Goal: Information Seeking & Learning: Find specific fact

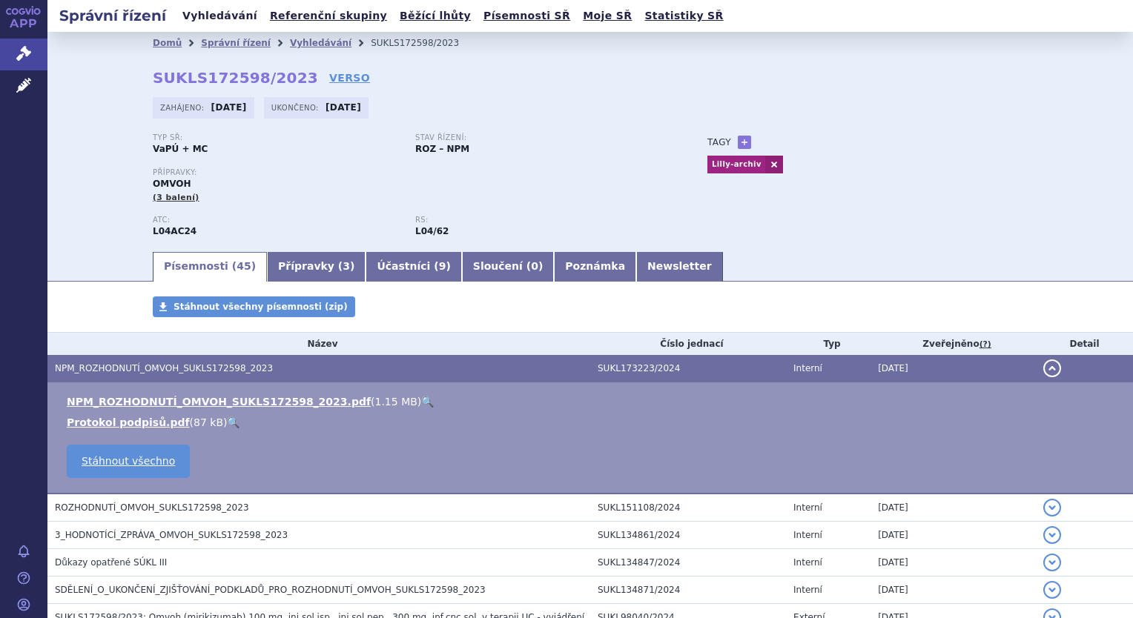
click at [219, 25] on link "Vyhledávání" at bounding box center [220, 16] width 84 height 20
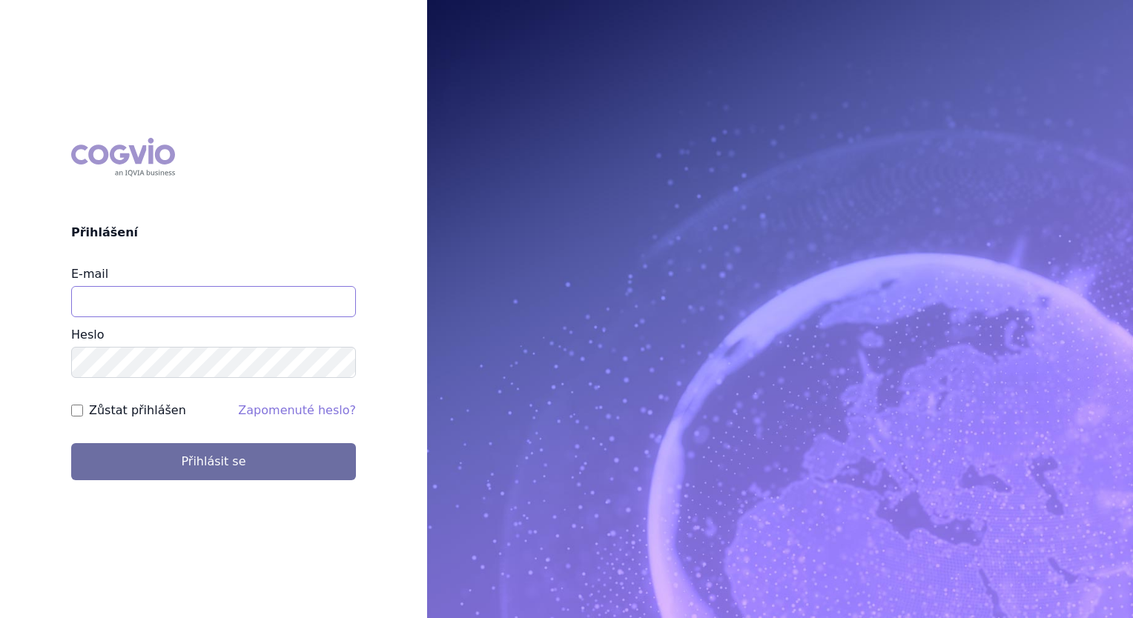
click at [182, 293] on input "E-mail" at bounding box center [213, 301] width 285 height 31
type input "balint.pasztor@lilly.com"
click at [71, 443] on button "Přihlásit se" at bounding box center [213, 461] width 285 height 37
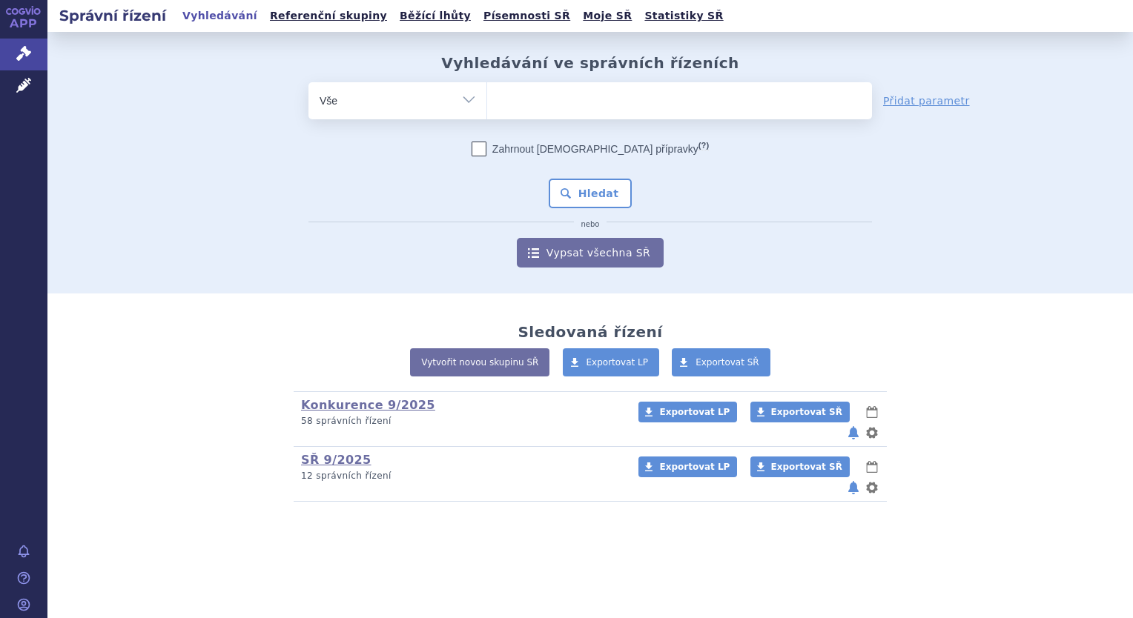
click at [608, 97] on ul at bounding box center [679, 97] width 385 height 31
click at [487, 97] on select at bounding box center [486, 100] width 1 height 37
click at [608, 97] on ul at bounding box center [679, 97] width 385 height 31
click at [487, 97] on select at bounding box center [486, 100] width 1 height 37
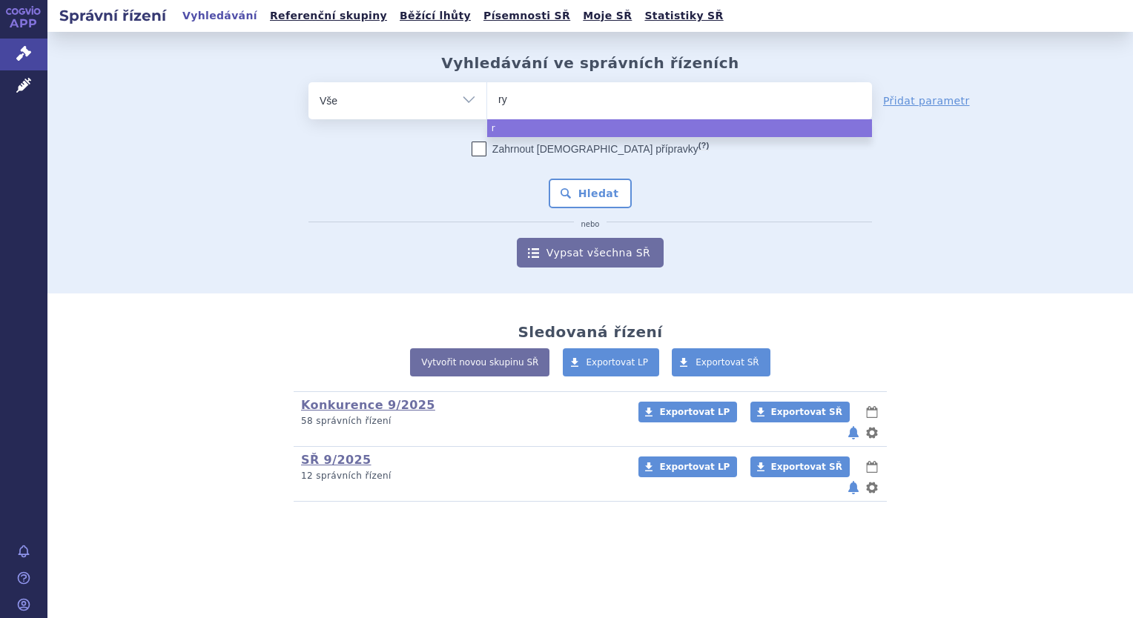
type input "ryb"
type input "rybe"
type input "rybel"
type input "rybelu"
type input "rybelusu"
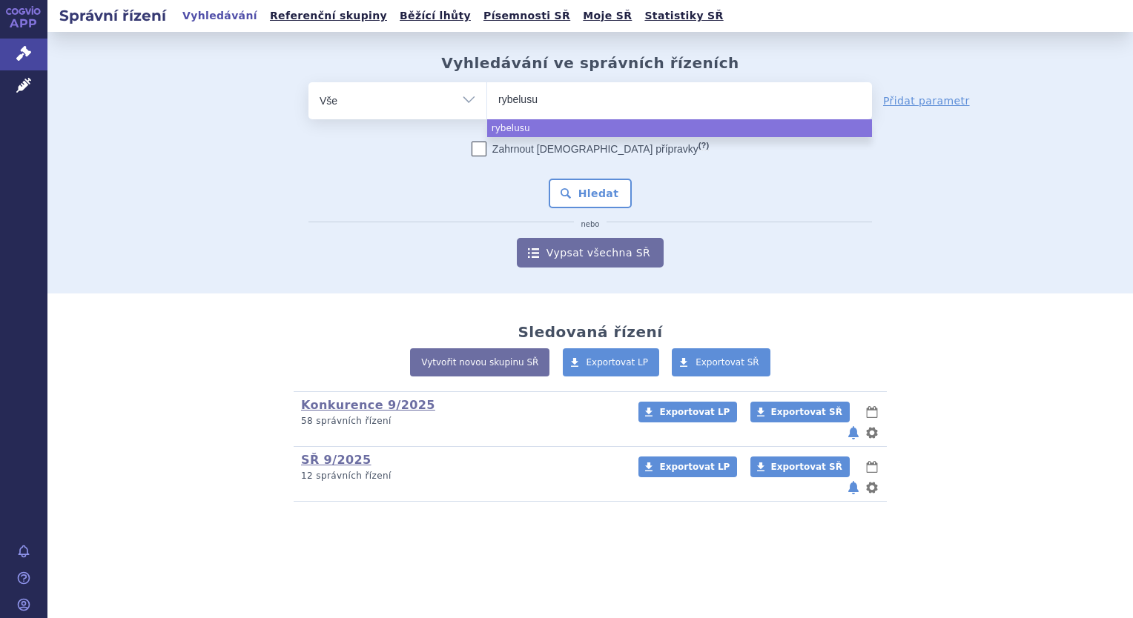
type input "rybelus"
type input "rybelu"
type input "rybel"
type input "rybels"
type input "rybelsus"
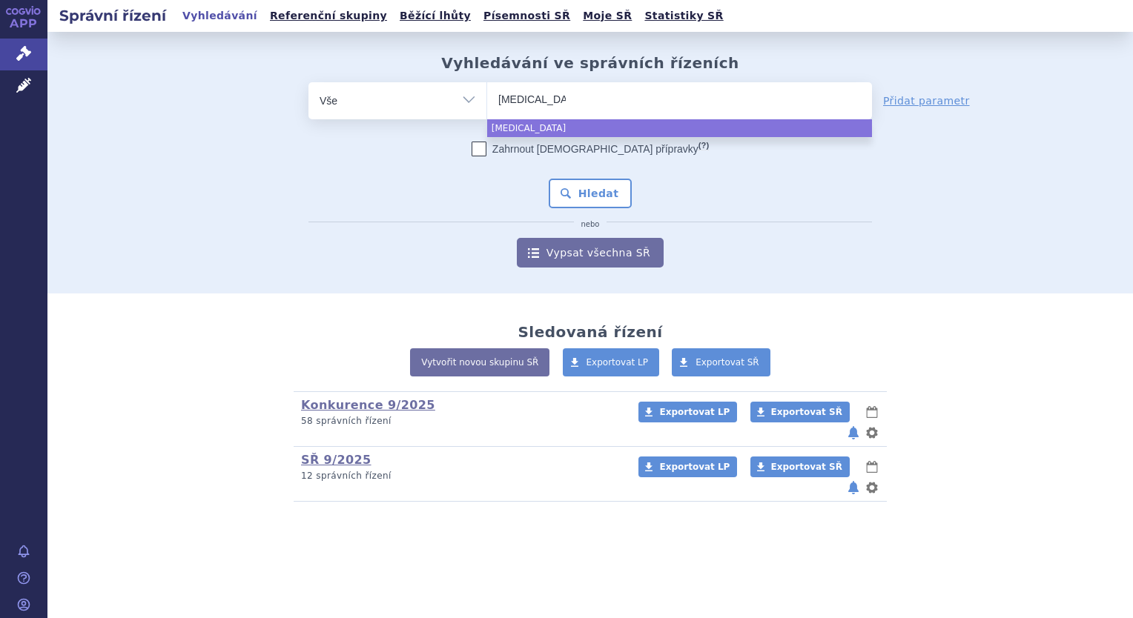
select select "rybelsus"
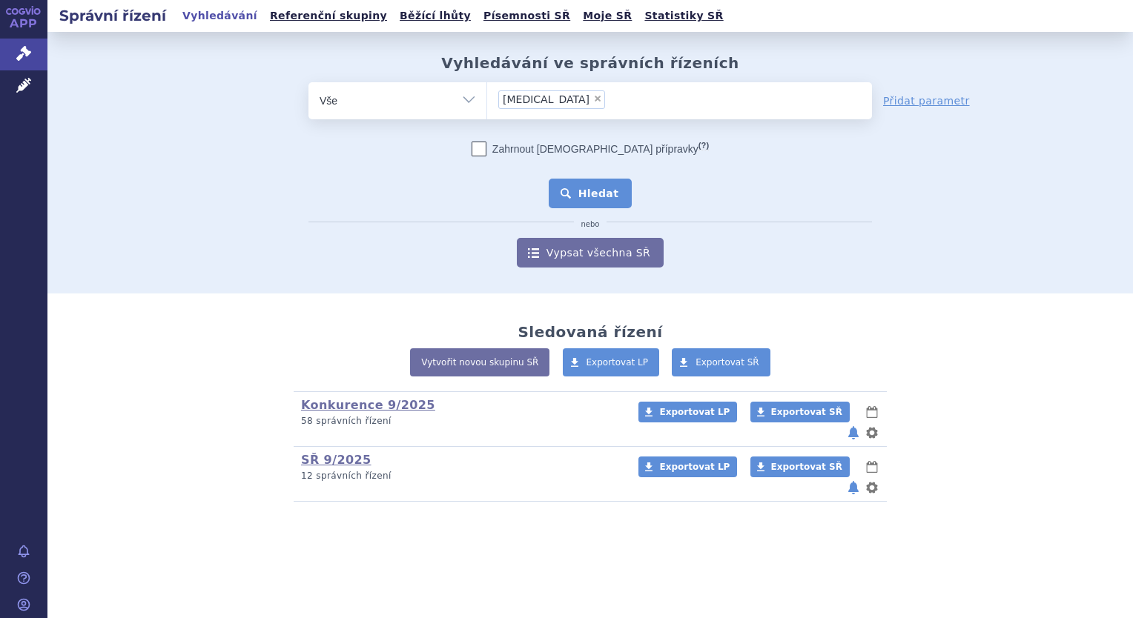
click at [597, 196] on button "Hledat" at bounding box center [591, 194] width 84 height 30
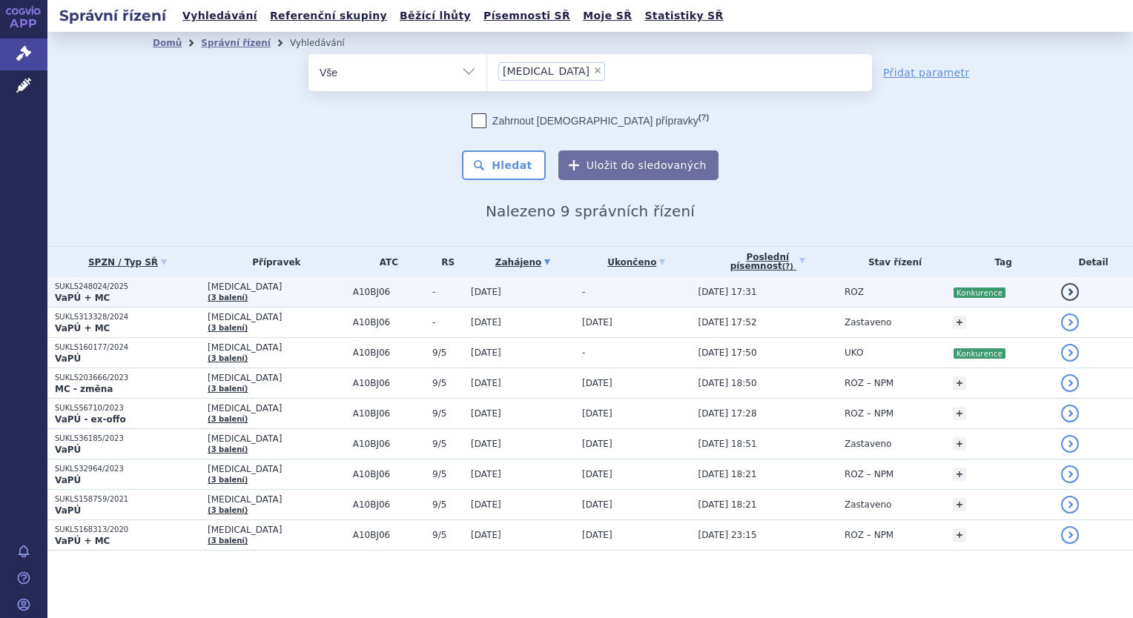
click at [244, 288] on span "RYBELSUS" at bounding box center [277, 287] width 138 height 10
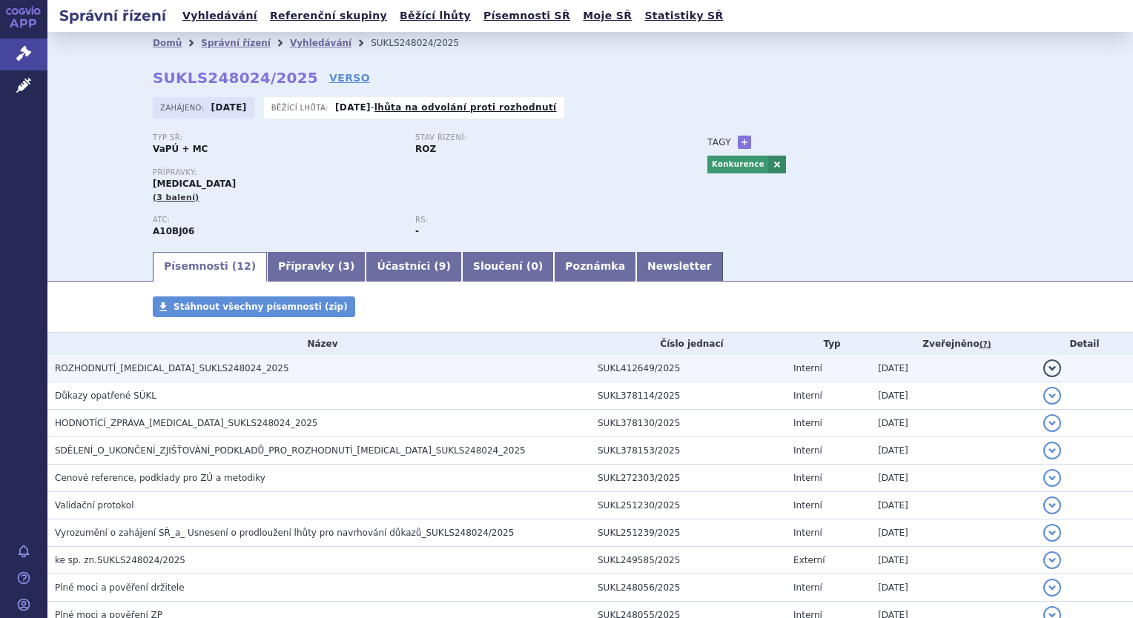
click at [220, 372] on span "ROZHODNUTÍ_[MEDICAL_DATA]_SUKLS248024_2025" at bounding box center [172, 368] width 234 height 10
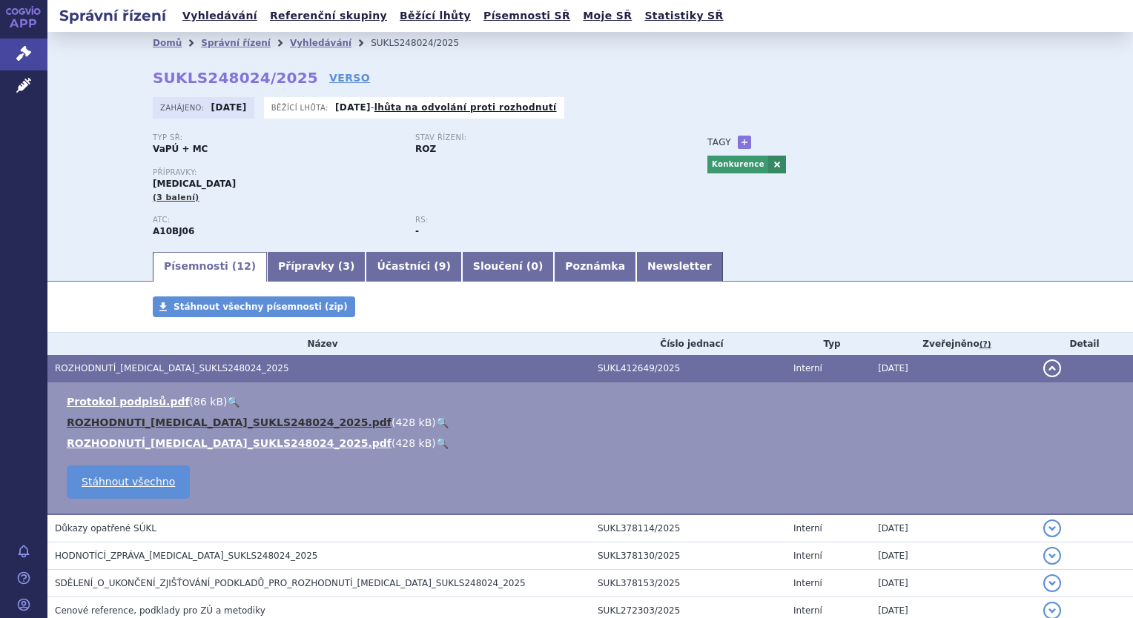
click at [205, 420] on link "ROZHODNUTI_[MEDICAL_DATA]_SUKLS248024_2025.pdf" at bounding box center [229, 423] width 325 height 12
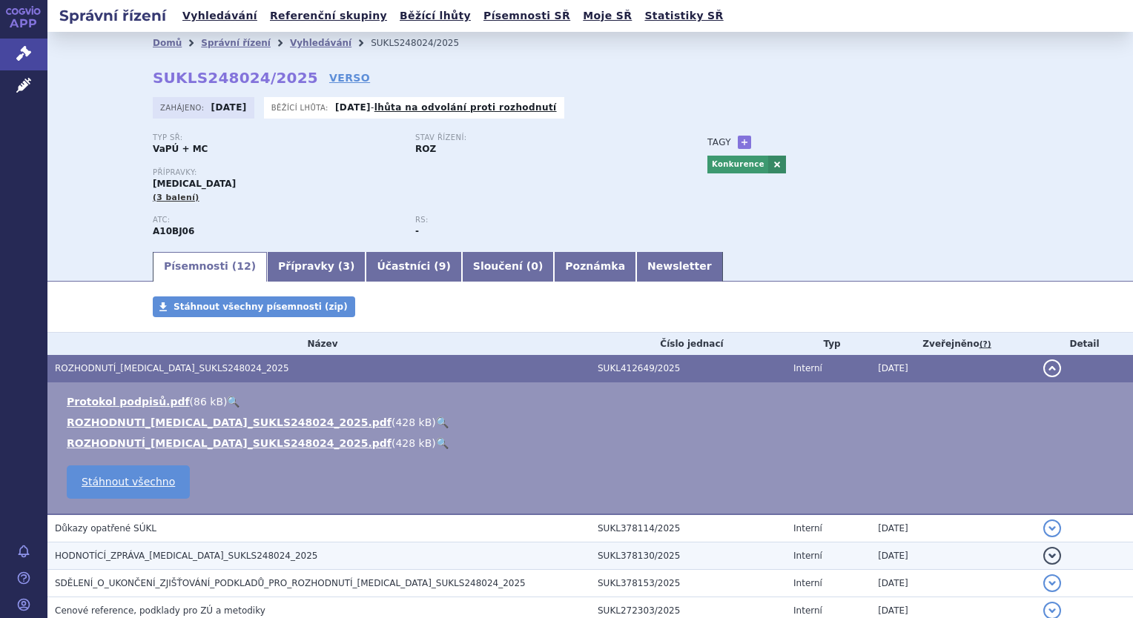
click at [140, 551] on span "HODNOTÍCÍ_ZPRÁVA_[MEDICAL_DATA]_SUKLS248024_2025" at bounding box center [186, 556] width 263 height 10
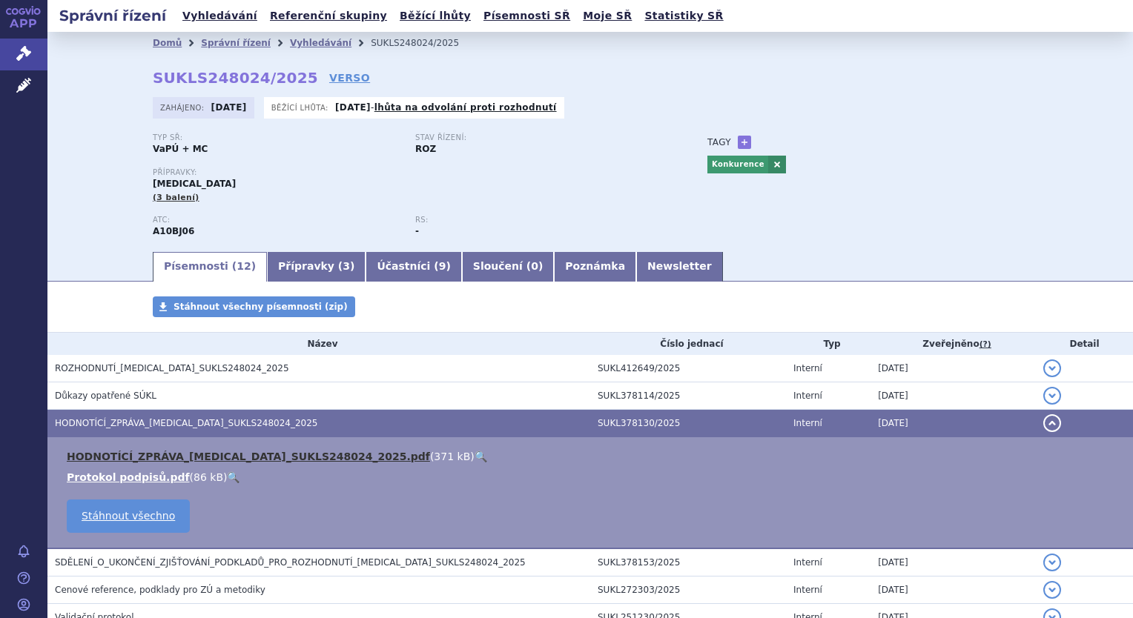
click at [208, 459] on link "HODNOTÍCÍ_ZPRÁVA_[MEDICAL_DATA]_SUKLS248024_2025.pdf" at bounding box center [248, 457] width 363 height 12
click at [83, 79] on div "Domů Správní řízení Vyhledávání SUKLS248024/2025 SUKLS248024/2025 VERSO [GEOGRA…" at bounding box center [589, 141] width 1085 height 218
